Goal: Information Seeking & Learning: Check status

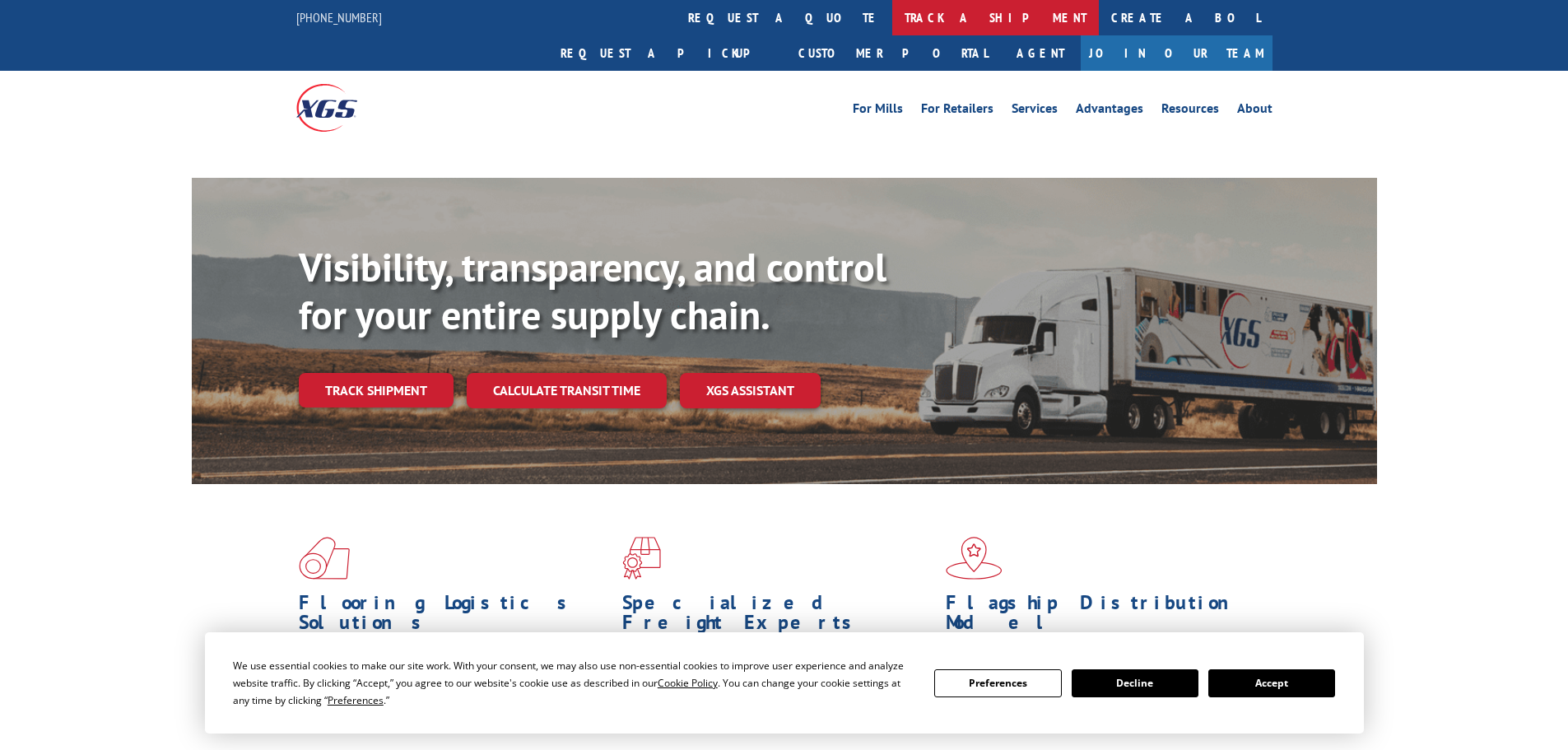
click at [892, 10] on link "track a shipment" at bounding box center [996, 17] width 207 height 35
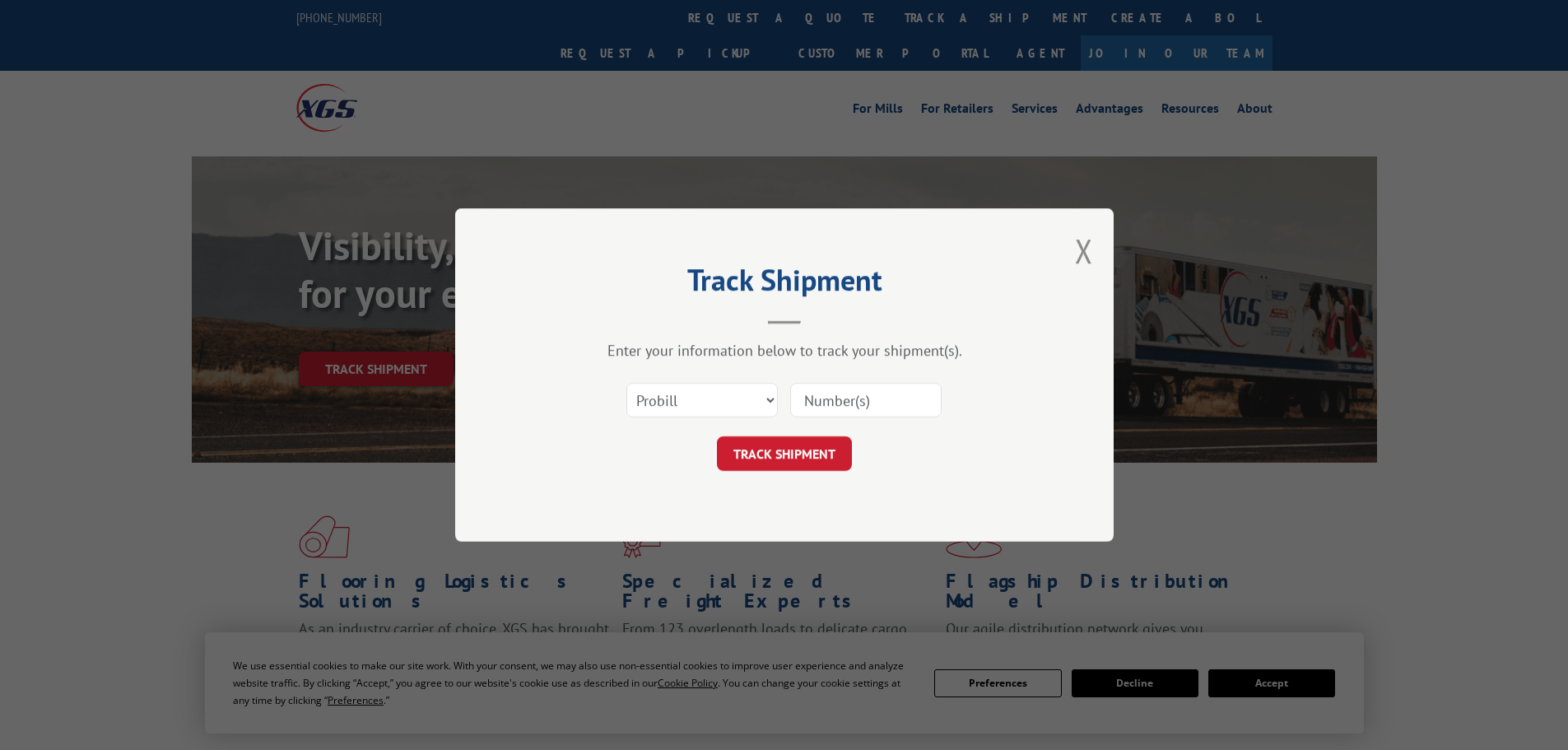
click at [858, 411] on input at bounding box center [866, 400] width 152 height 35
click at [714, 399] on select "Select category... Probill BOL PO" at bounding box center [703, 400] width 152 height 35
select select "bol"
click at [627, 383] on select "Select category... Probill BOL PO" at bounding box center [703, 400] width 152 height 35
click at [822, 416] on input at bounding box center [866, 400] width 152 height 35
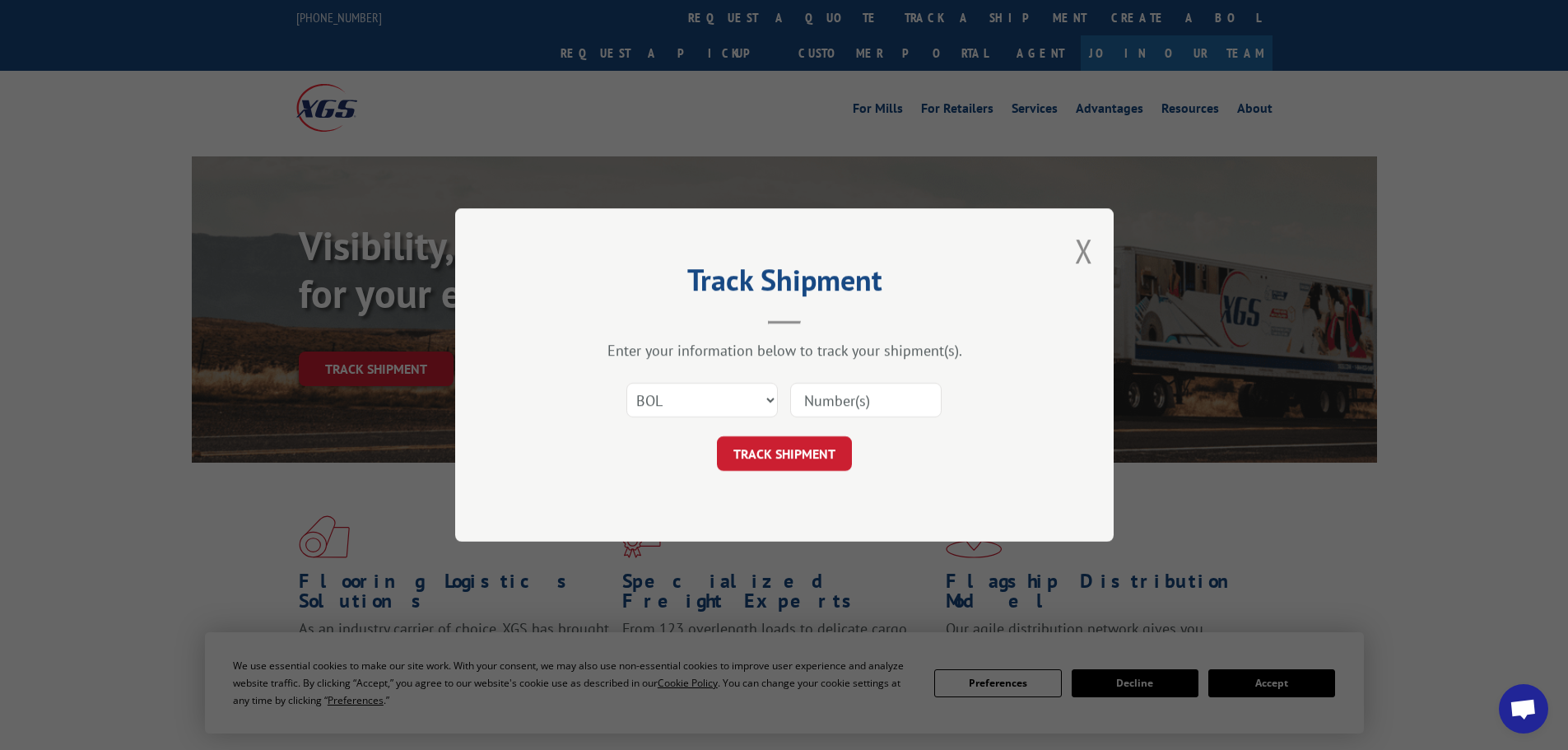
paste input "5144341"
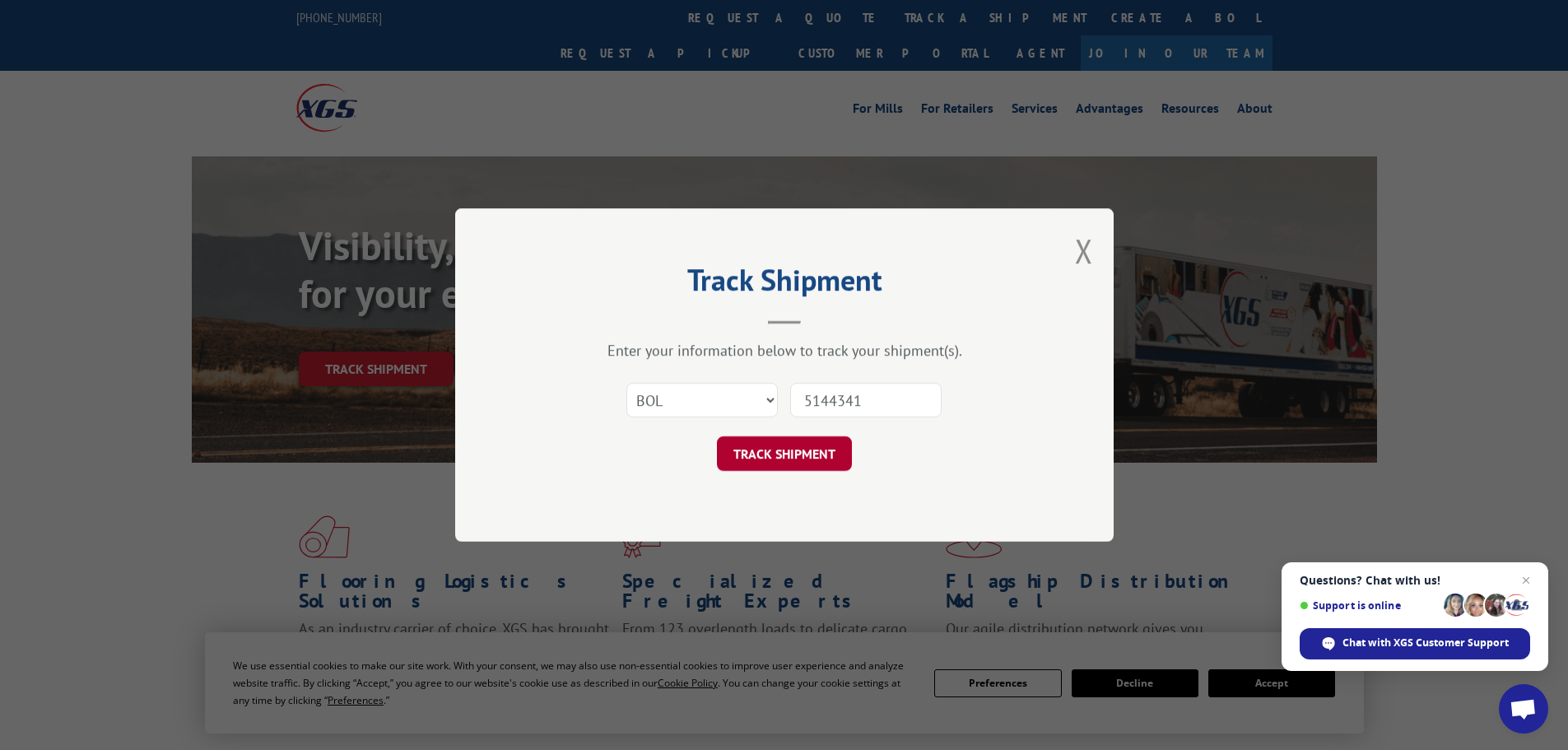
type input "5144341"
click at [822, 440] on button "TRACK SHIPMENT" at bounding box center [784, 454] width 135 height 35
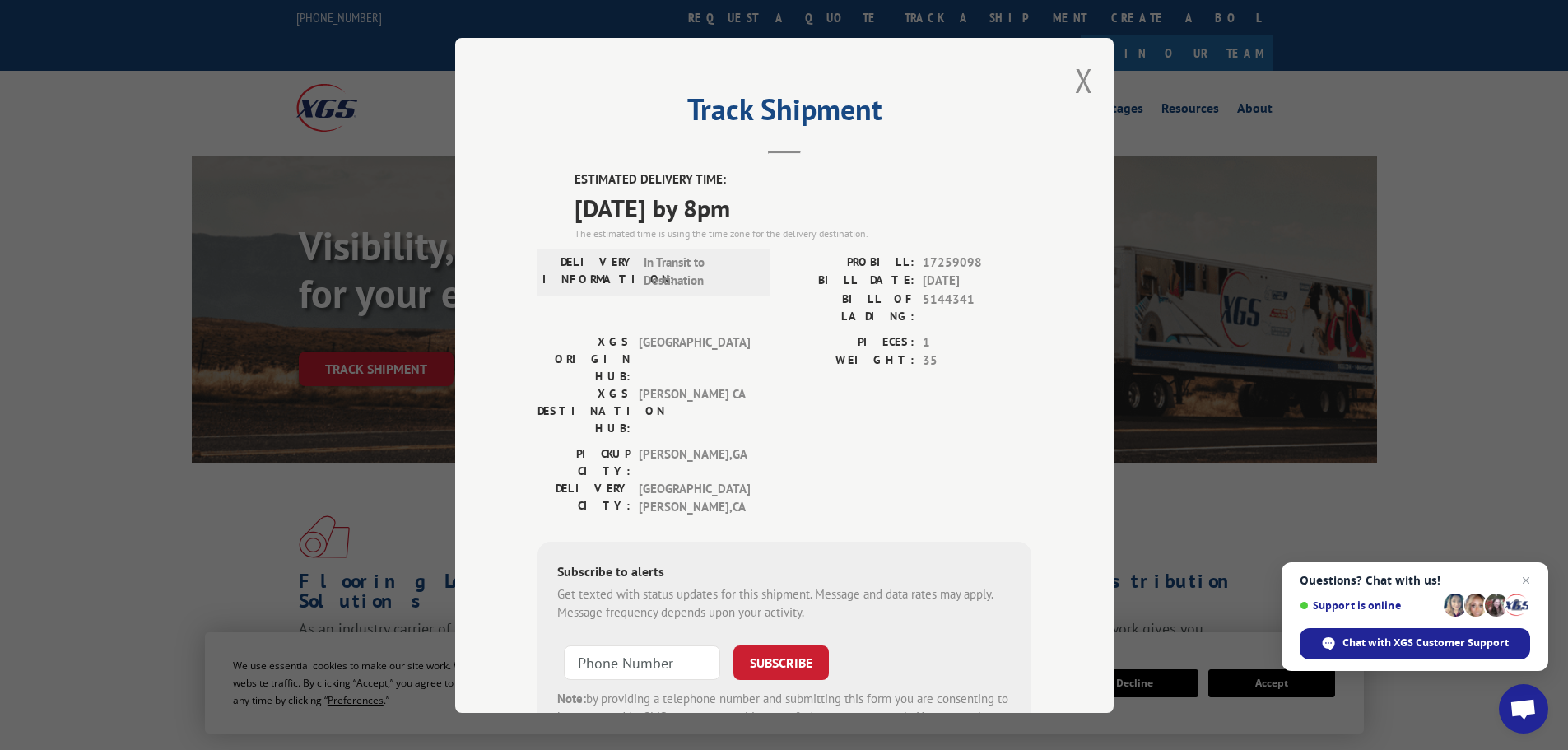
drag, startPoint x: 1055, startPoint y: 389, endPoint x: 933, endPoint y: 373, distance: 123.0
click at [933, 373] on div "PIECES: 1 WEIGHT: 35" at bounding box center [907, 389] width 247 height 112
click at [1081, 73] on button "Close modal" at bounding box center [1084, 80] width 18 height 44
